Goal: Navigation & Orientation: Find specific page/section

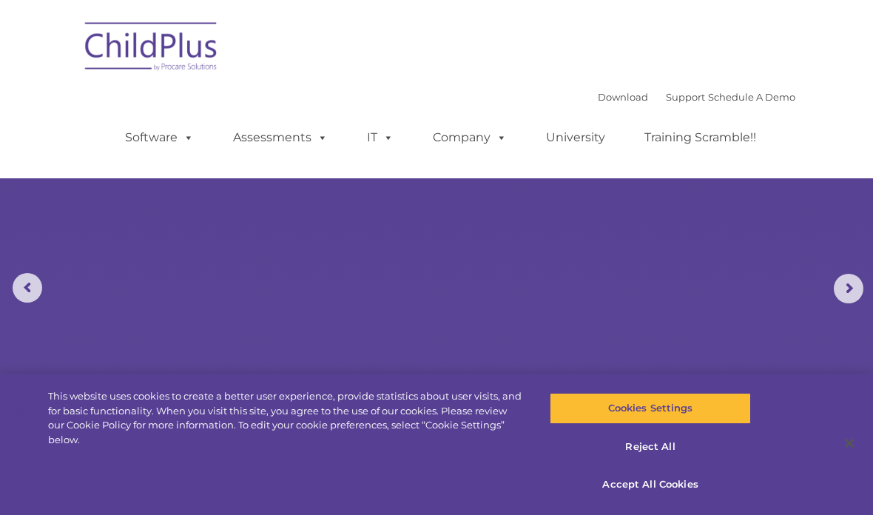
select select "MEDIUM"
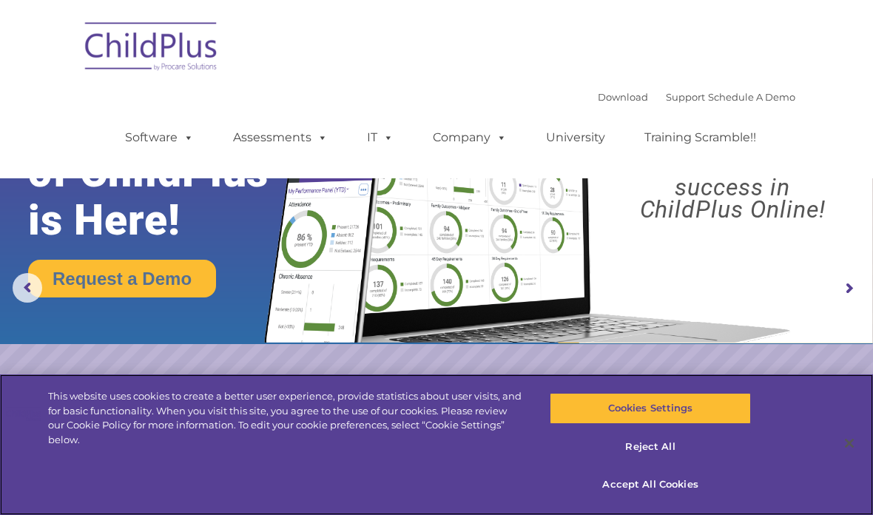
click at [673, 479] on button "Accept All Cookies" at bounding box center [650, 484] width 200 height 31
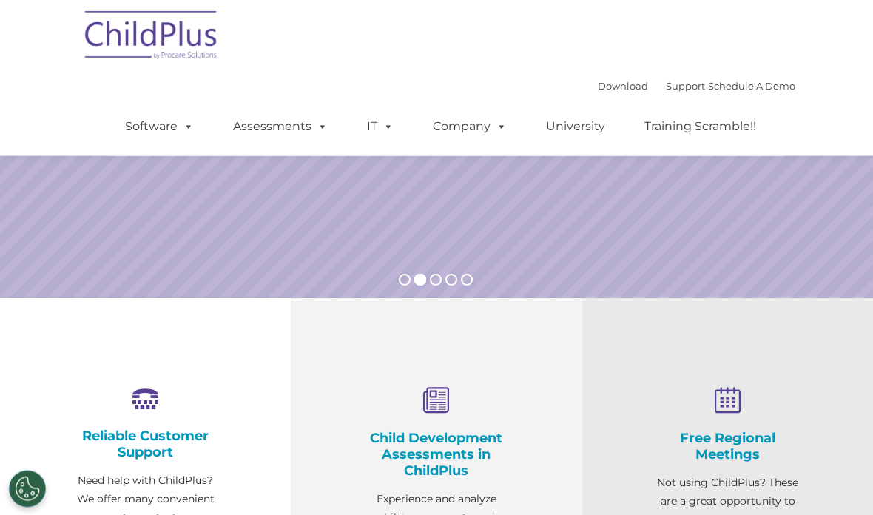
scroll to position [225, 0]
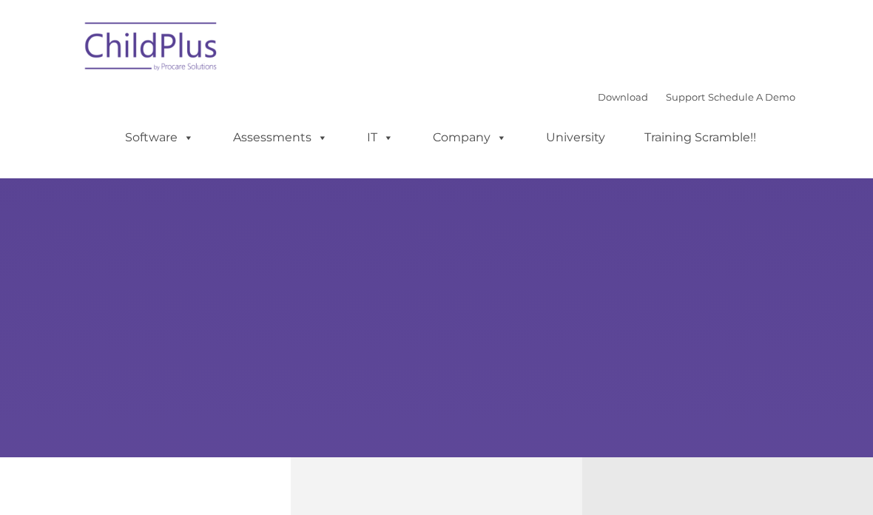
scroll to position [95, 0]
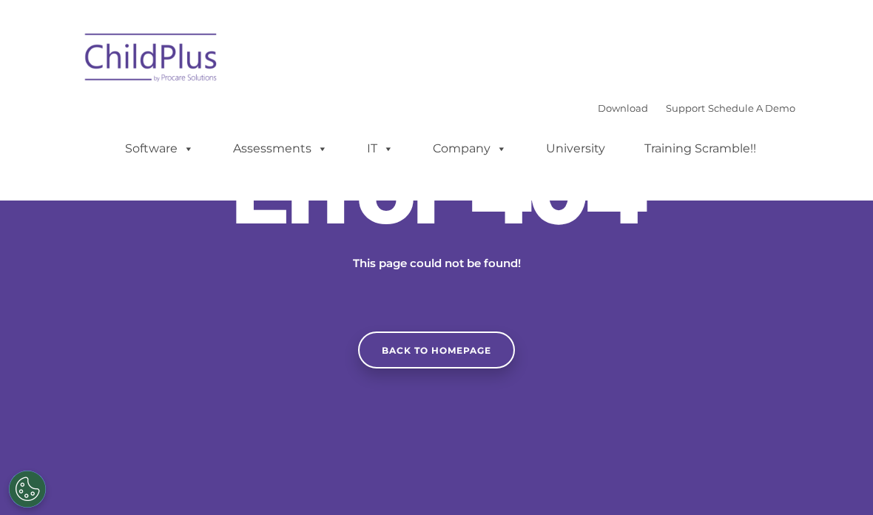
click at [295, 154] on link "Assessments" at bounding box center [280, 149] width 124 height 30
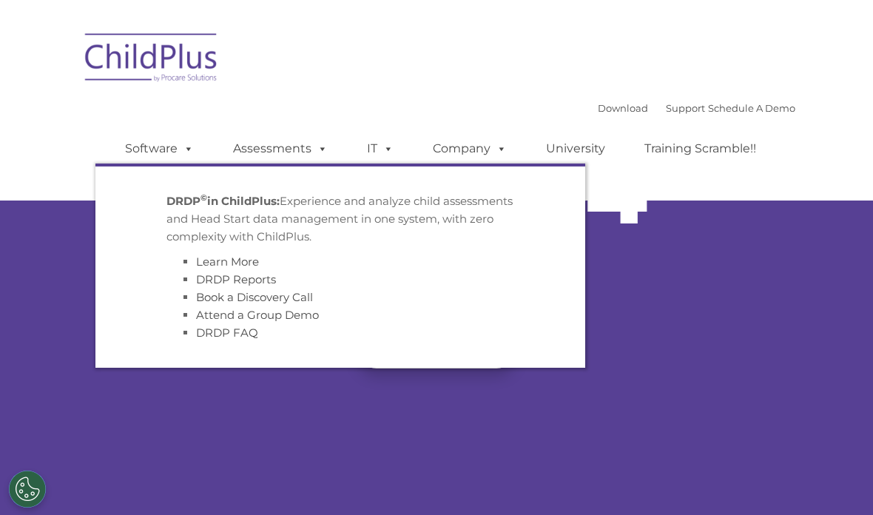
click at [399, 70] on div "Download Support | Schedule A Demo  MENU MENU Software ChildPlus: The original…" at bounding box center [437, 100] width 718 height 156
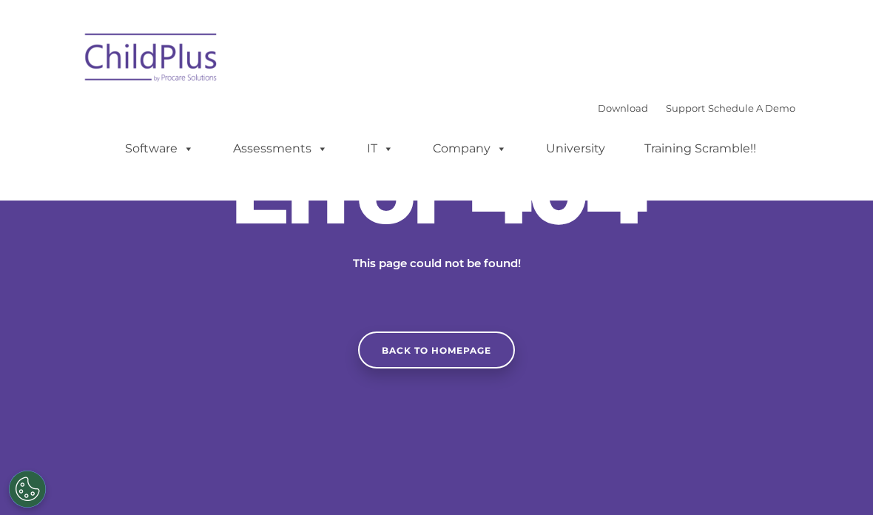
click at [371, 149] on link "IT" at bounding box center [380, 149] width 56 height 30
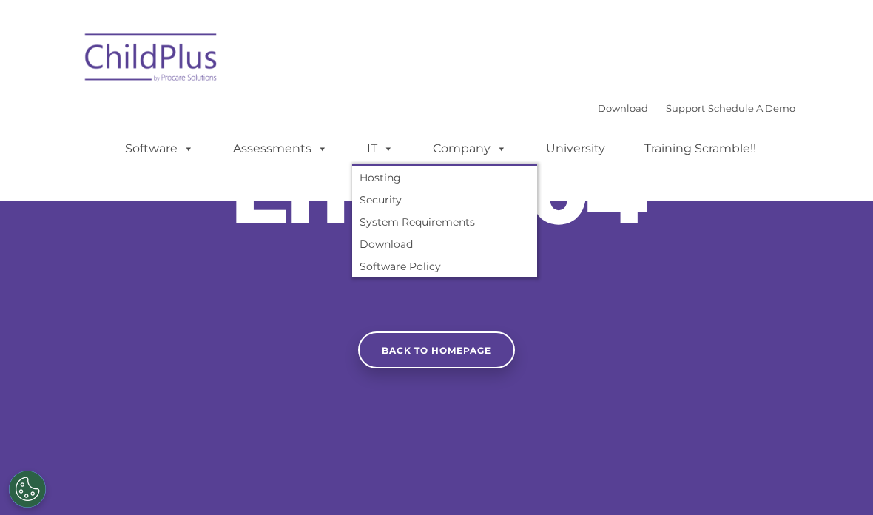
click at [445, 25] on div "Download Support | Schedule A Demo  MENU MENU Software ChildPlus: The original…" at bounding box center [437, 100] width 718 height 156
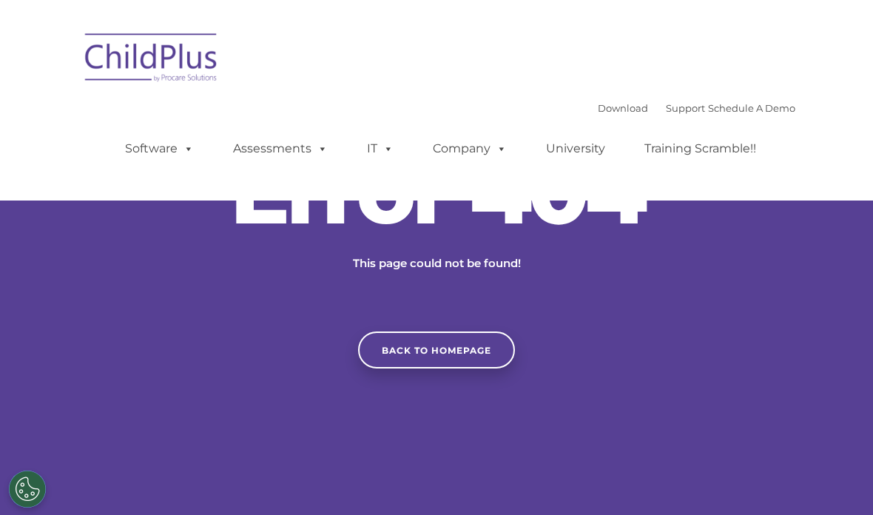
click at [182, 150] on span at bounding box center [186, 148] width 16 height 14
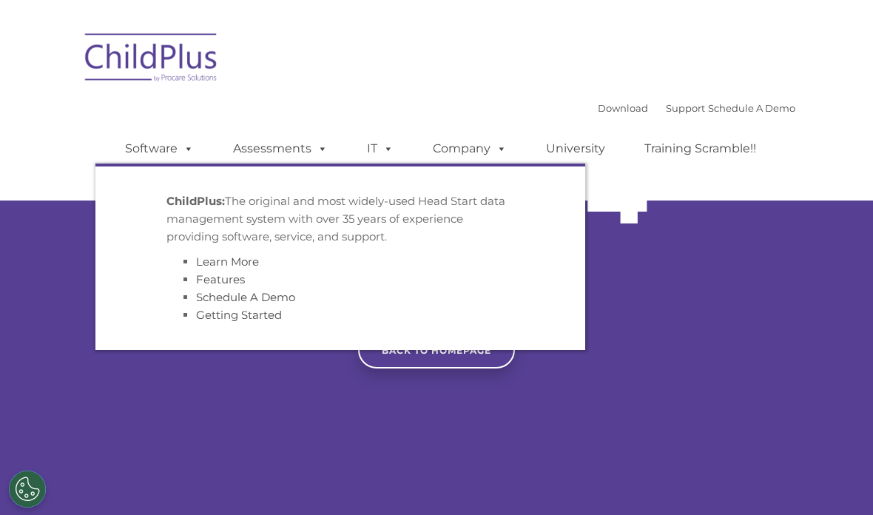
click at [394, 65] on div "Download Support | Schedule A Demo  MENU MENU Software ChildPlus: The original…" at bounding box center [437, 100] width 718 height 156
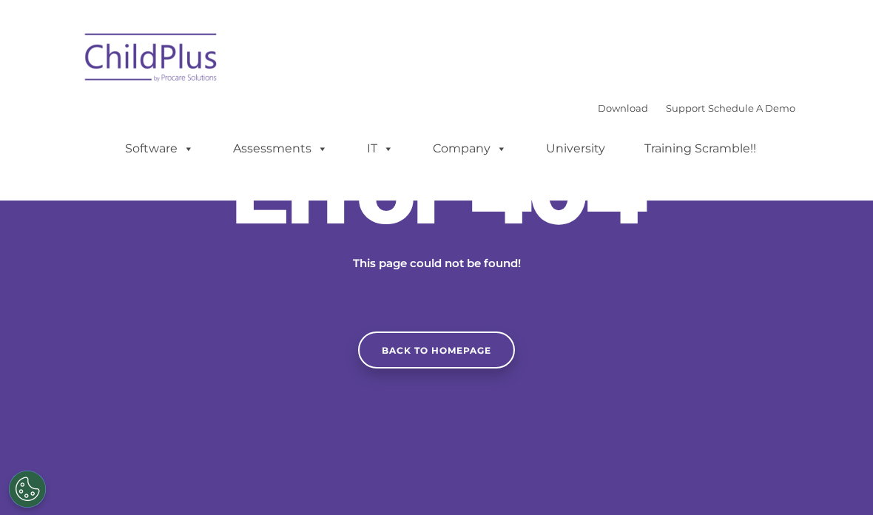
click at [639, 124] on ul "Software ChildPlus: The original and most widely-used Head Start data managemen…" at bounding box center [445, 148] width 700 height 59
click at [598, 109] on link "Download" at bounding box center [623, 108] width 50 height 12
